Goal: Task Accomplishment & Management: Complete application form

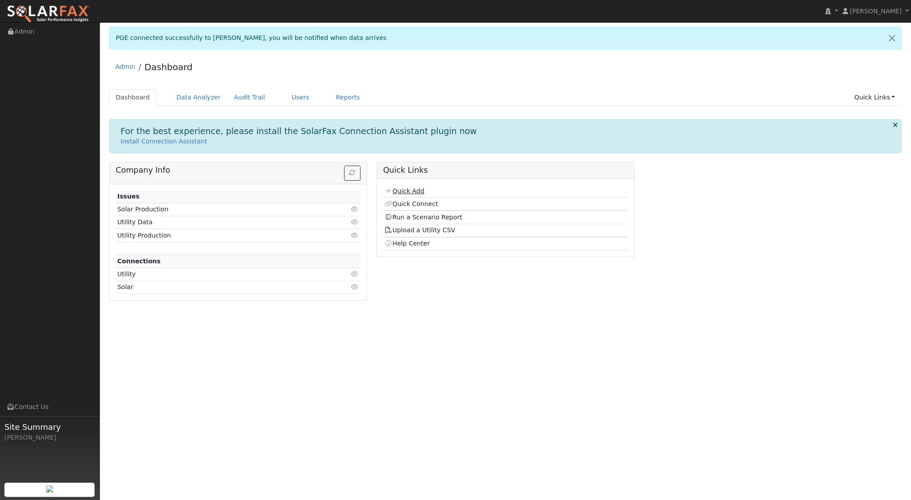
click at [412, 191] on link "Quick Add" at bounding box center [404, 190] width 40 height 7
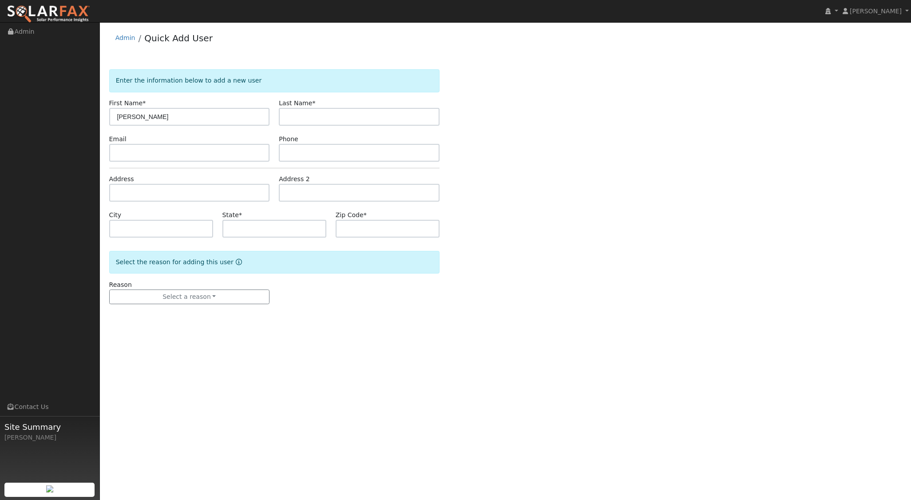
type input "Martha"
type input "Nunez Salazar"
click at [143, 200] on input "text" at bounding box center [189, 193] width 161 height 18
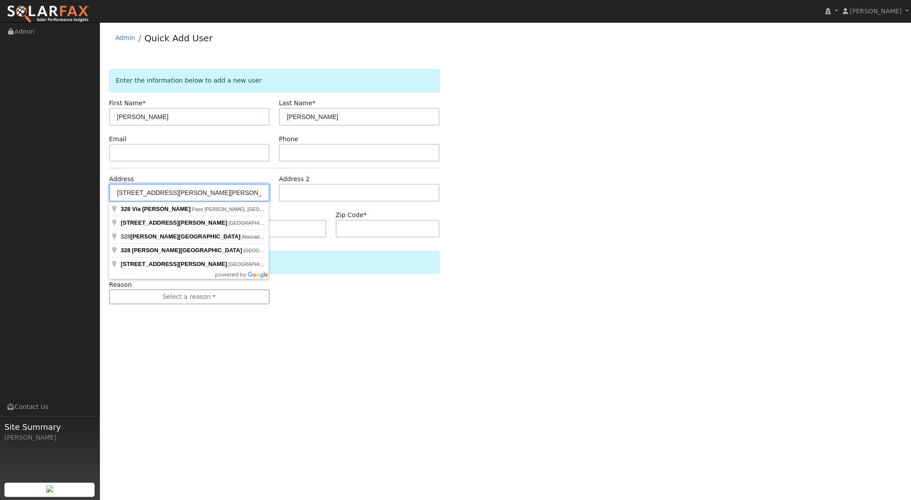
type input "328 Via Ramona"
type input "Paso Robles"
type input "CA"
type input "93446"
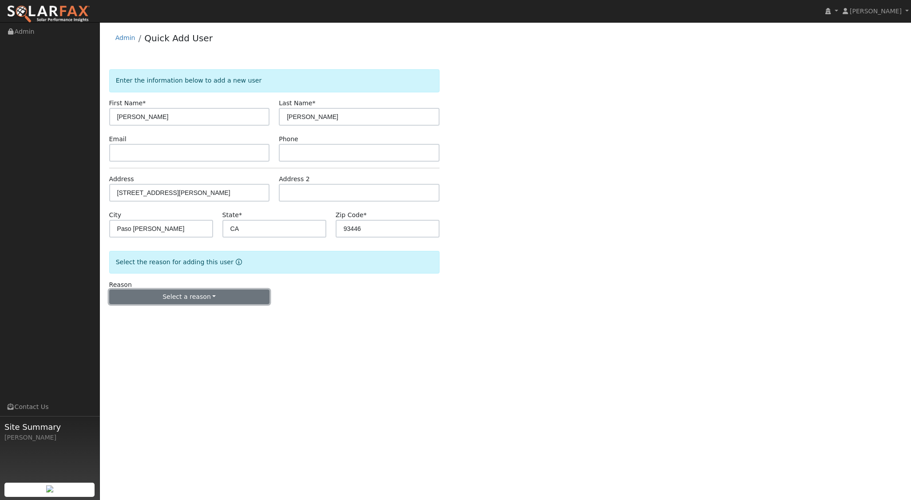
click at [186, 299] on button "Select a reason" at bounding box center [189, 296] width 161 height 15
click at [169, 317] on link "New lead" at bounding box center [159, 315] width 98 height 12
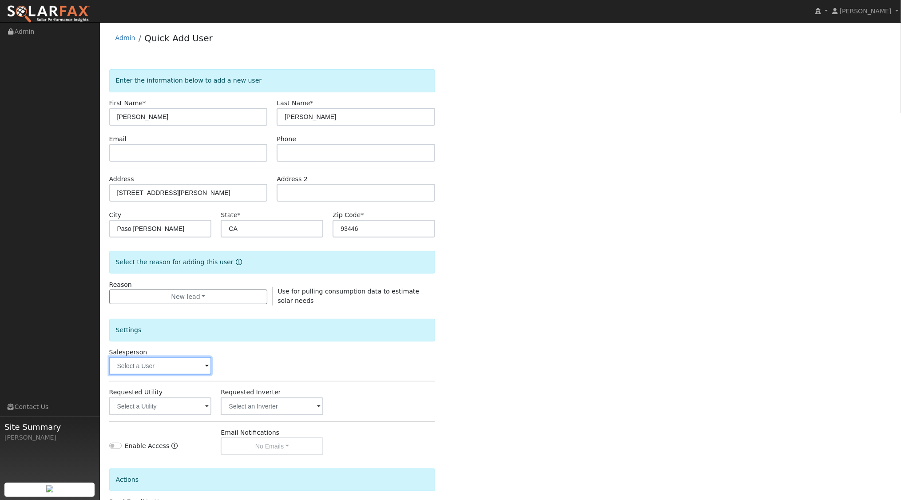
click at [188, 366] on input "text" at bounding box center [160, 366] width 103 height 18
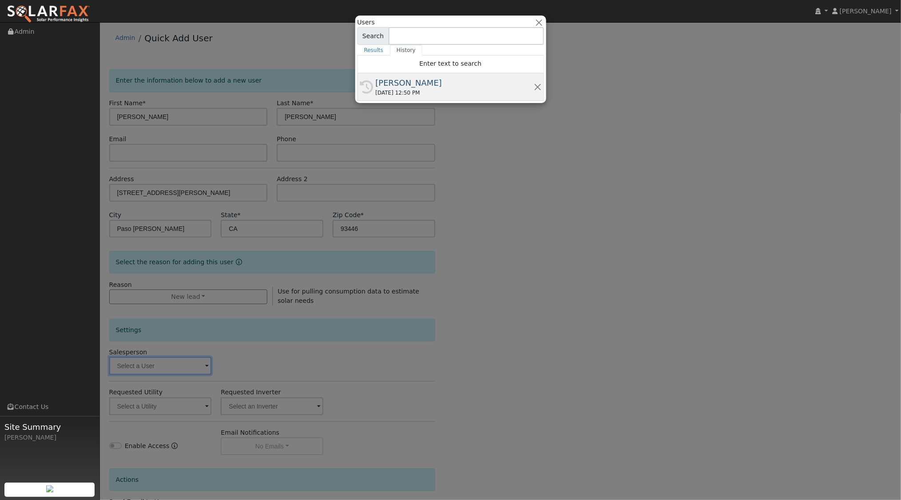
click at [423, 77] on div "[PERSON_NAME]" at bounding box center [455, 83] width 158 height 12
type input "[PERSON_NAME]"
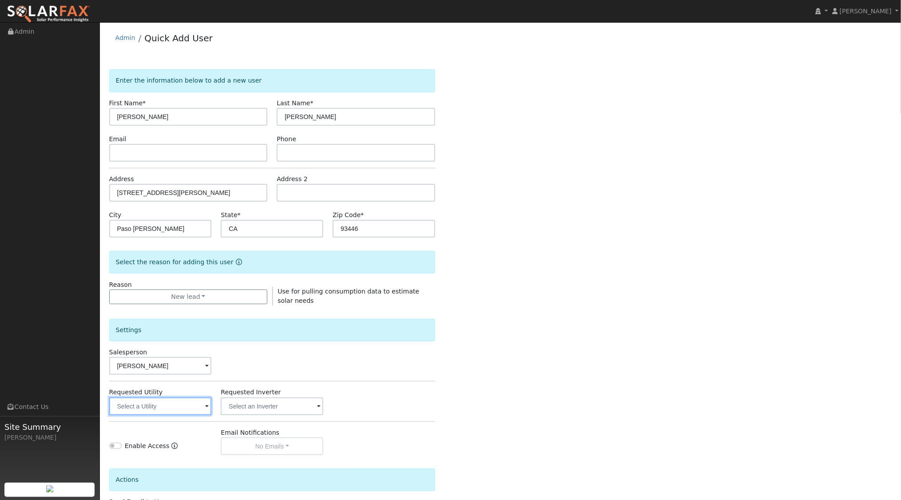
click at [188, 411] on input "text" at bounding box center [160, 406] width 103 height 18
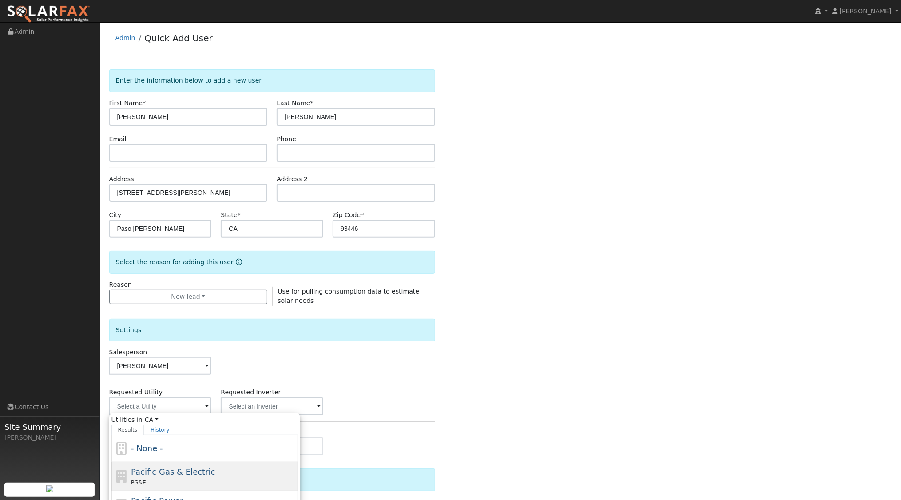
click at [174, 468] on span "Pacific Gas & Electric" at bounding box center [173, 471] width 84 height 9
type input "Pacific Gas & Electric"
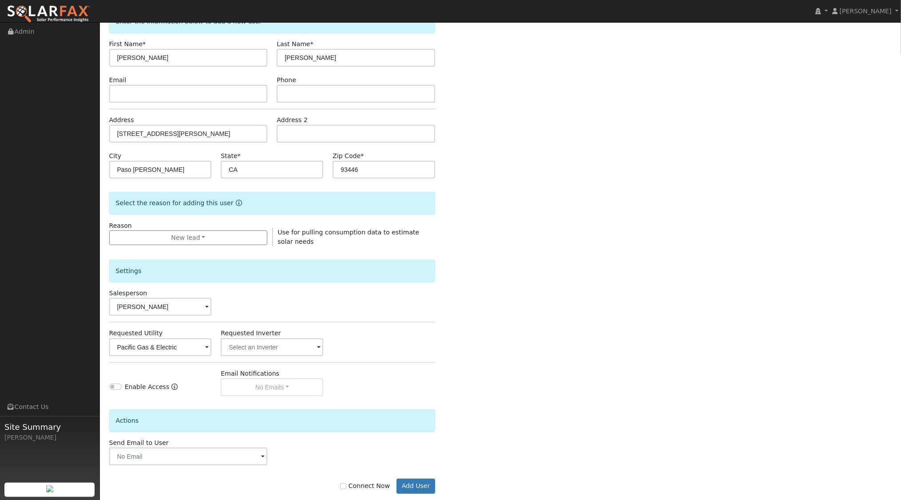
scroll to position [73, 0]
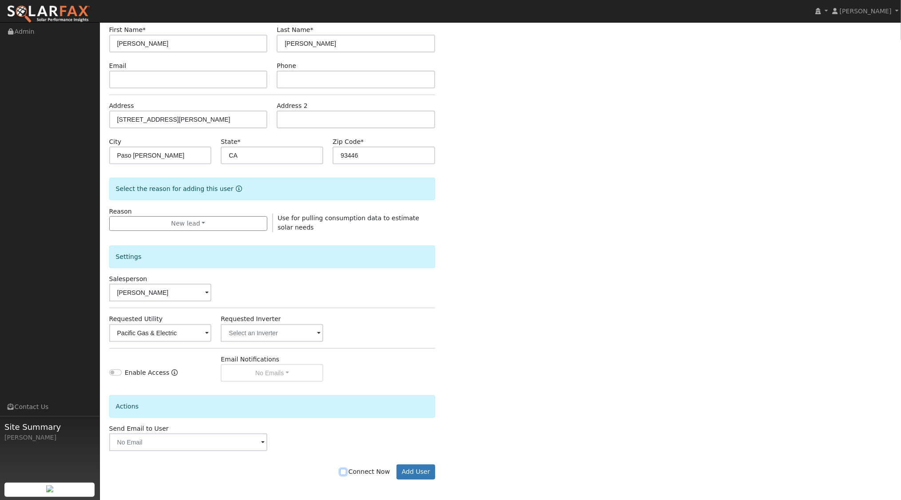
click at [346, 469] on input "Connect Now" at bounding box center [343, 472] width 6 height 6
checkbox input "true"
click at [414, 469] on button "Add User" at bounding box center [415, 471] width 39 height 15
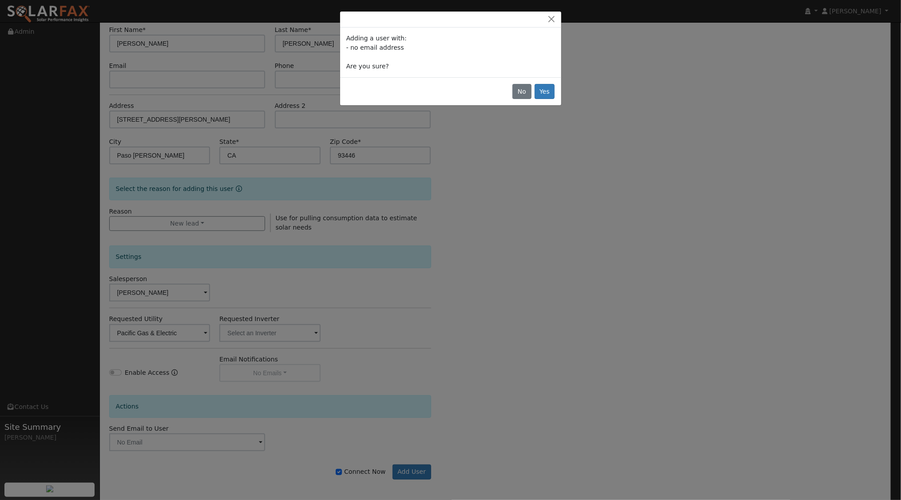
scroll to position [72, 0]
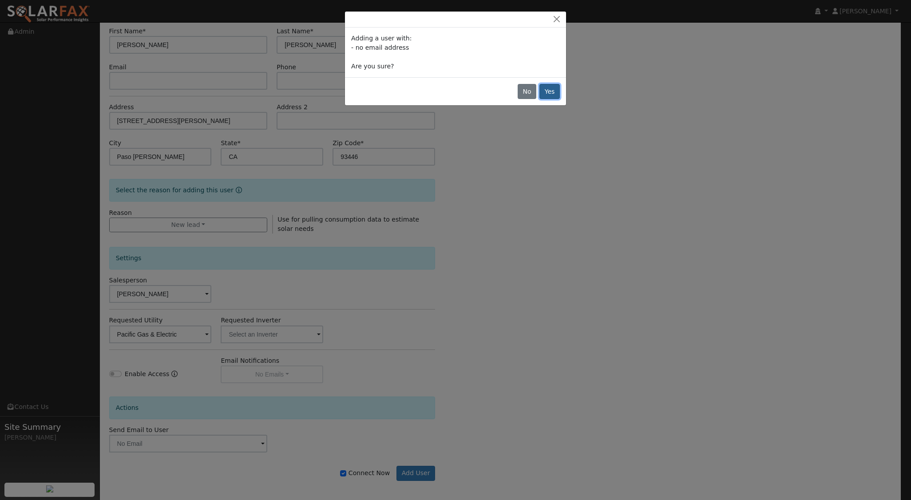
click at [550, 91] on button "Yes" at bounding box center [549, 91] width 20 height 15
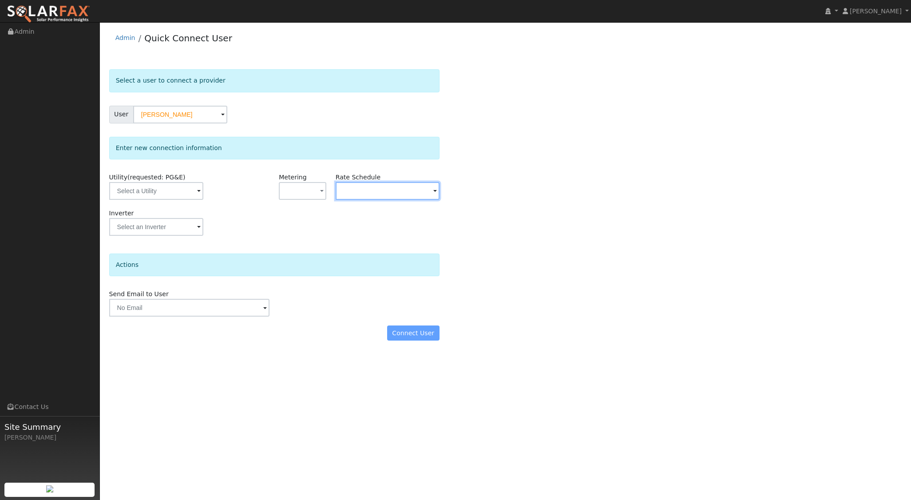
click at [413, 190] on input "text" at bounding box center [388, 191] width 104 height 18
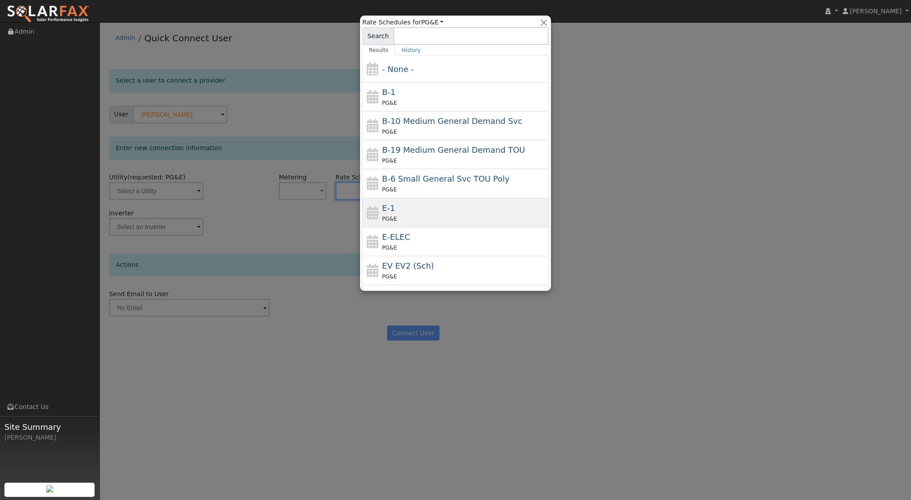
click at [404, 214] on div "PG&E" at bounding box center [464, 218] width 165 height 9
type input "E-1"
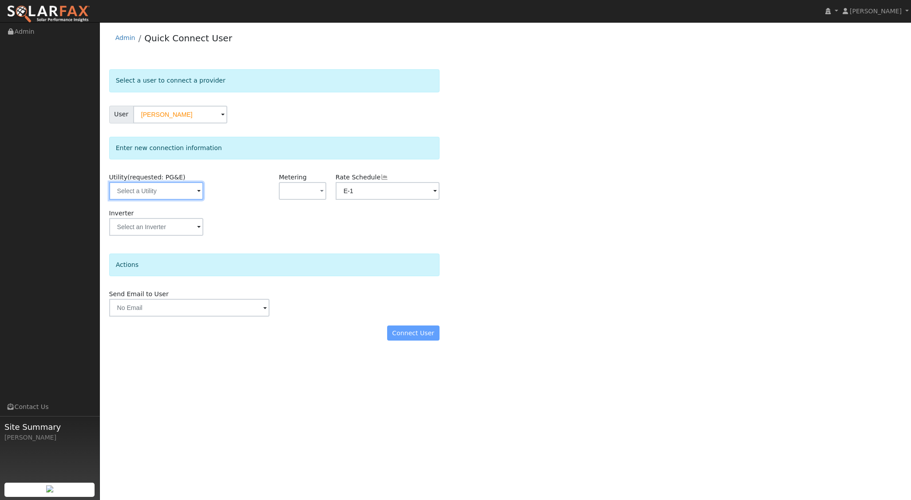
click at [183, 192] on input "text" at bounding box center [156, 191] width 94 height 18
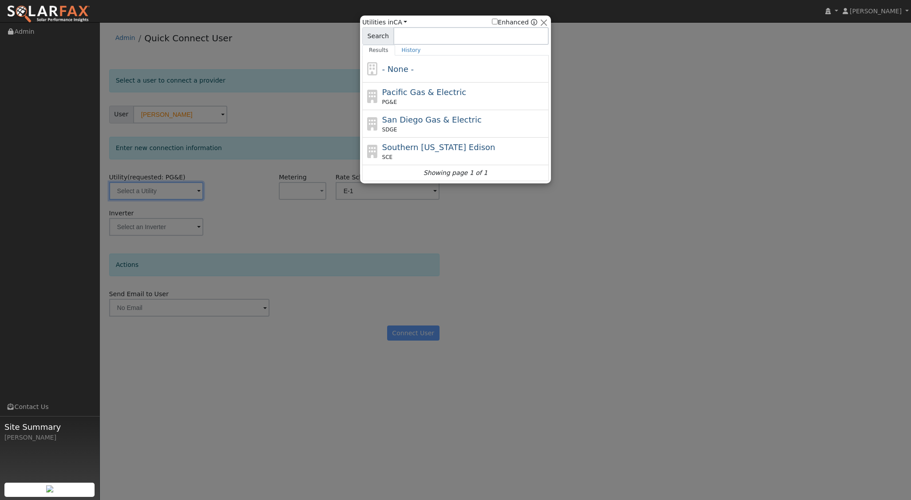
drag, startPoint x: 432, startPoint y: 91, endPoint x: 412, endPoint y: 114, distance: 30.2
click at [432, 91] on span "Pacific Gas & Electric" at bounding box center [424, 91] width 84 height 9
type input "PG&E"
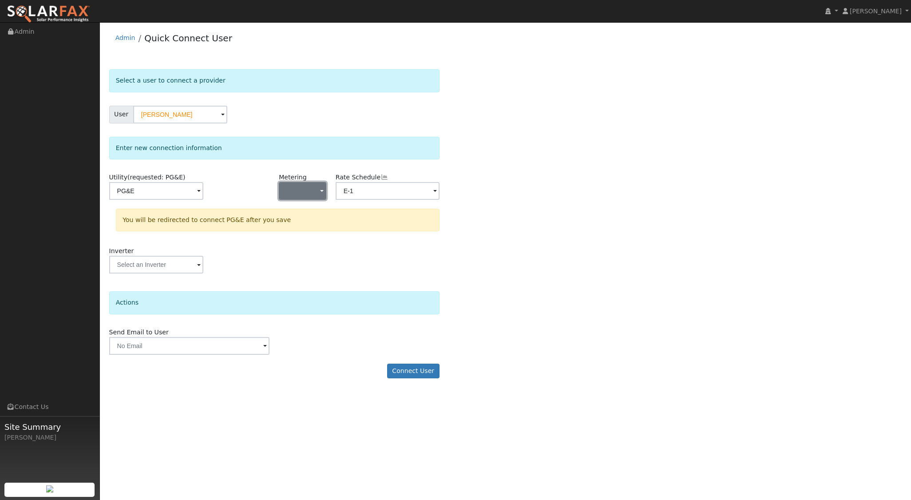
click at [305, 187] on button "button" at bounding box center [302, 191] width 47 height 18
click at [307, 222] on link "NEM" at bounding box center [310, 222] width 62 height 12
click at [423, 369] on button "Connect User" at bounding box center [413, 371] width 52 height 15
